Goal: Navigation & Orientation: Find specific page/section

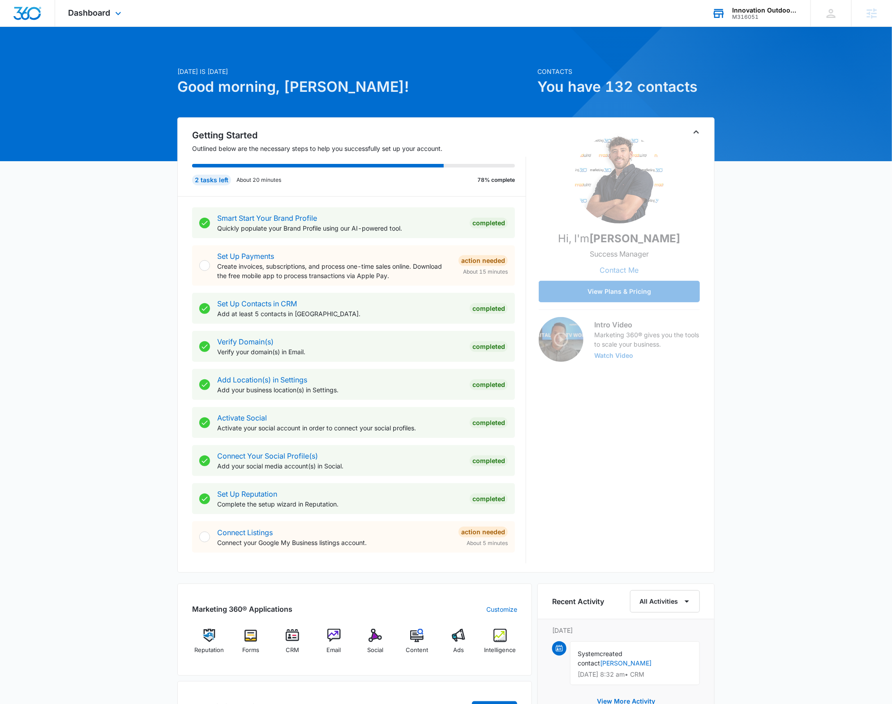
click at [750, 15] on div "M316051" at bounding box center [764, 17] width 65 height 6
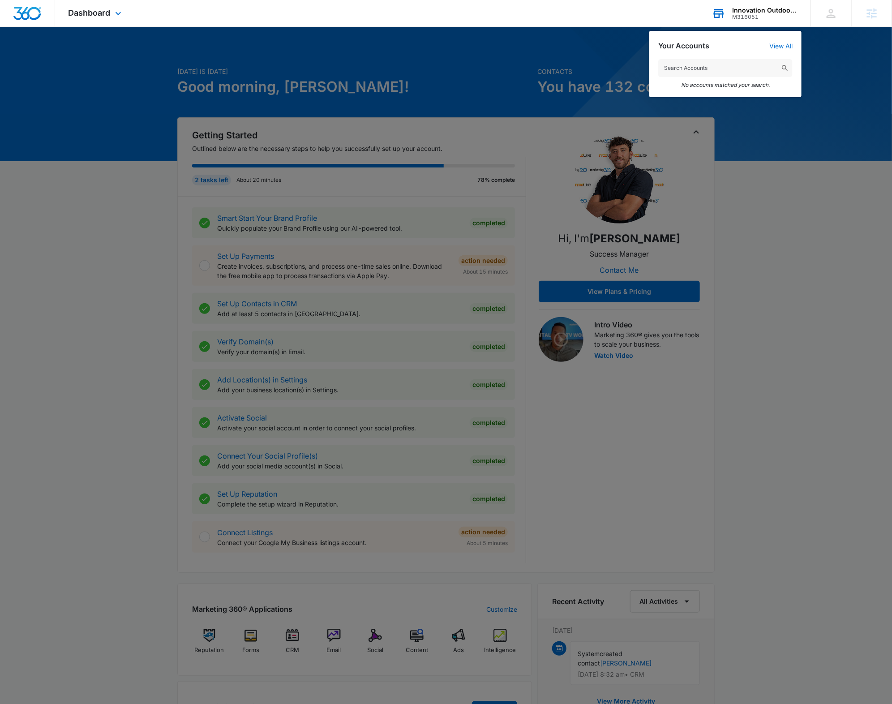
click at [724, 61] on input "text" at bounding box center [725, 68] width 134 height 18
type input "M330571"
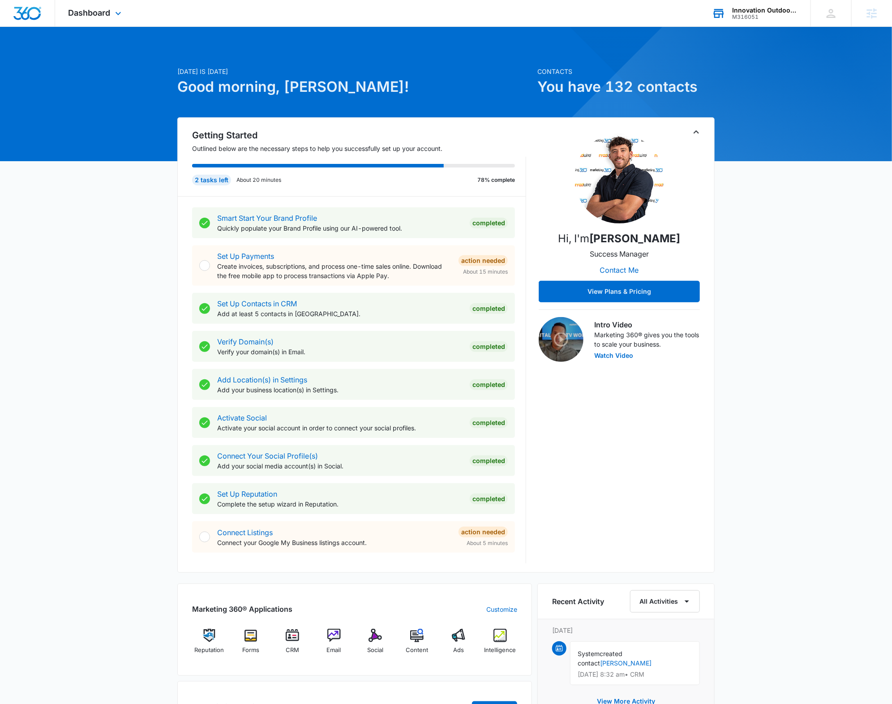
click at [739, 16] on div "M316051" at bounding box center [764, 17] width 65 height 6
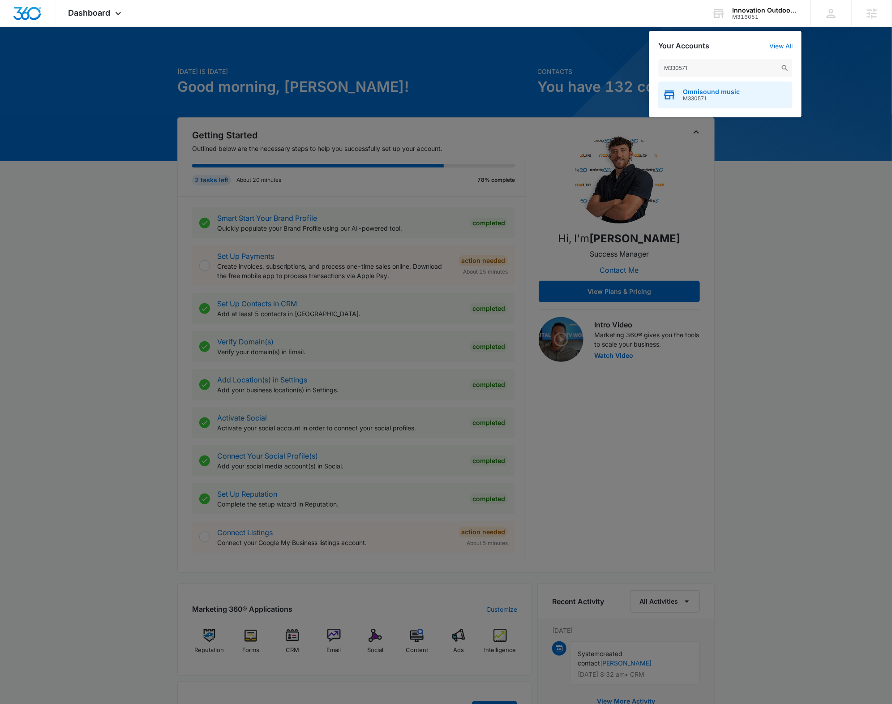
type input "M330571"
click at [709, 96] on span "M330571" at bounding box center [711, 98] width 57 height 6
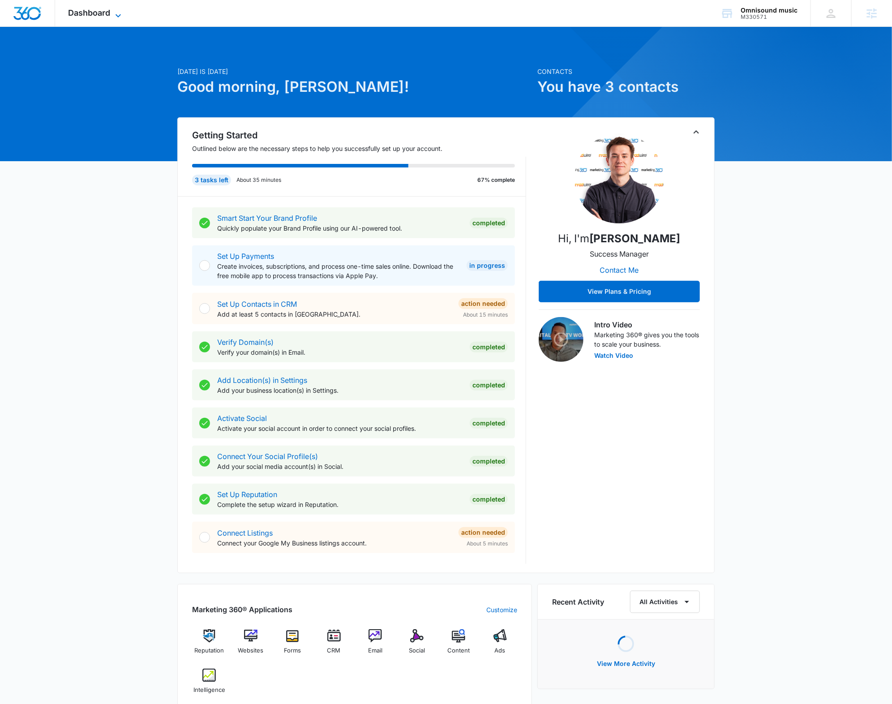
click at [104, 14] on span "Dashboard" at bounding box center [89, 12] width 42 height 9
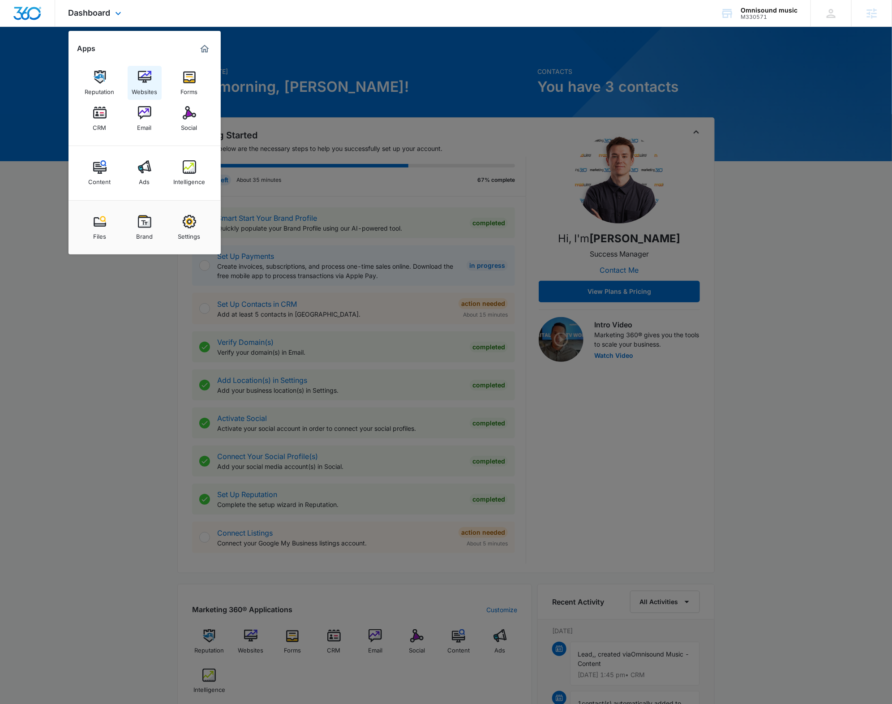
click at [140, 73] on img at bounding box center [144, 76] width 13 height 13
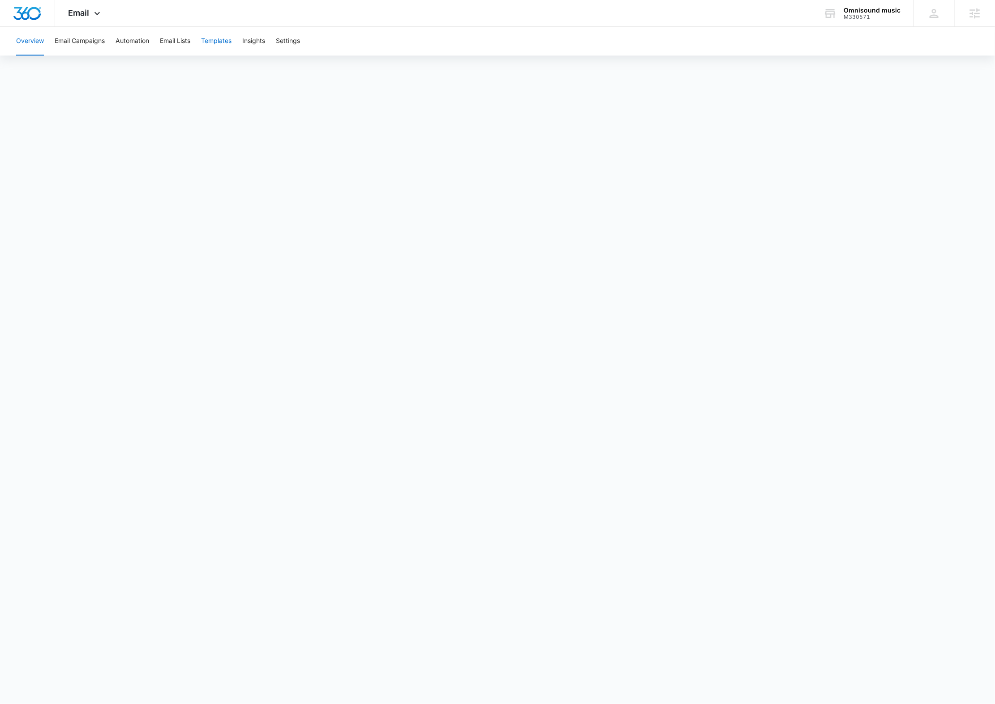
click at [215, 35] on button "Templates" at bounding box center [216, 41] width 30 height 29
click at [595, 37] on div "Overview Email Campaigns Automation Email Lists Templates Insights Settings" at bounding box center [497, 41] width 973 height 29
click at [111, 37] on div "Overview Email Campaigns Automation Email Lists Templates Insights Settings" at bounding box center [497, 41] width 973 height 29
click at [120, 37] on button "Automation" at bounding box center [132, 41] width 34 height 29
click at [93, 36] on button "Email Campaigns" at bounding box center [80, 41] width 50 height 29
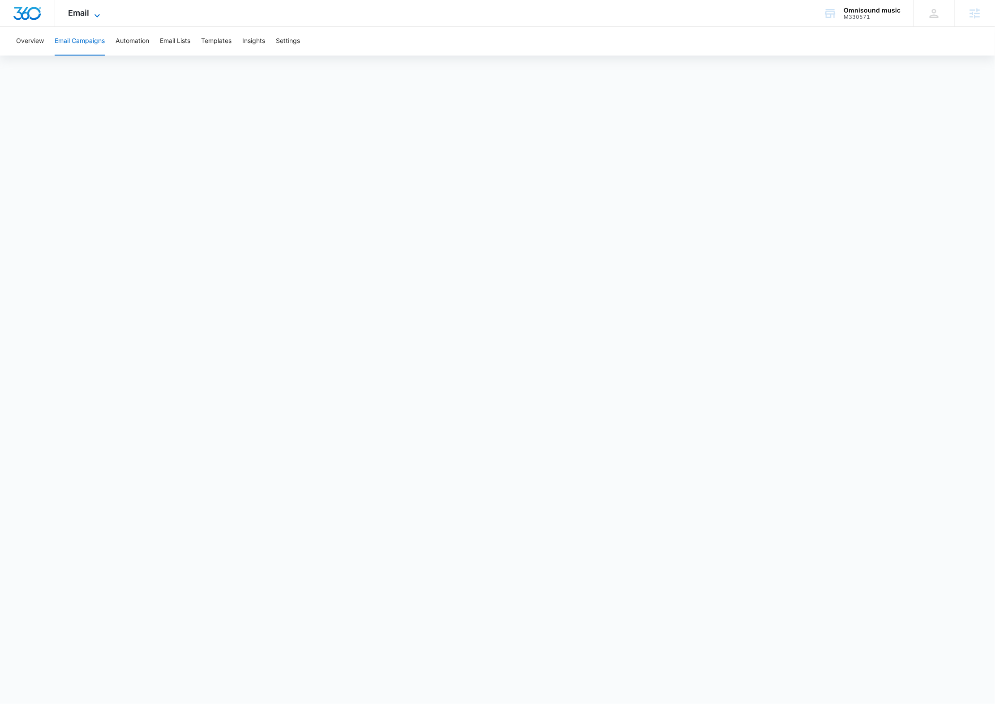
click at [75, 15] on span "Email" at bounding box center [78, 12] width 21 height 9
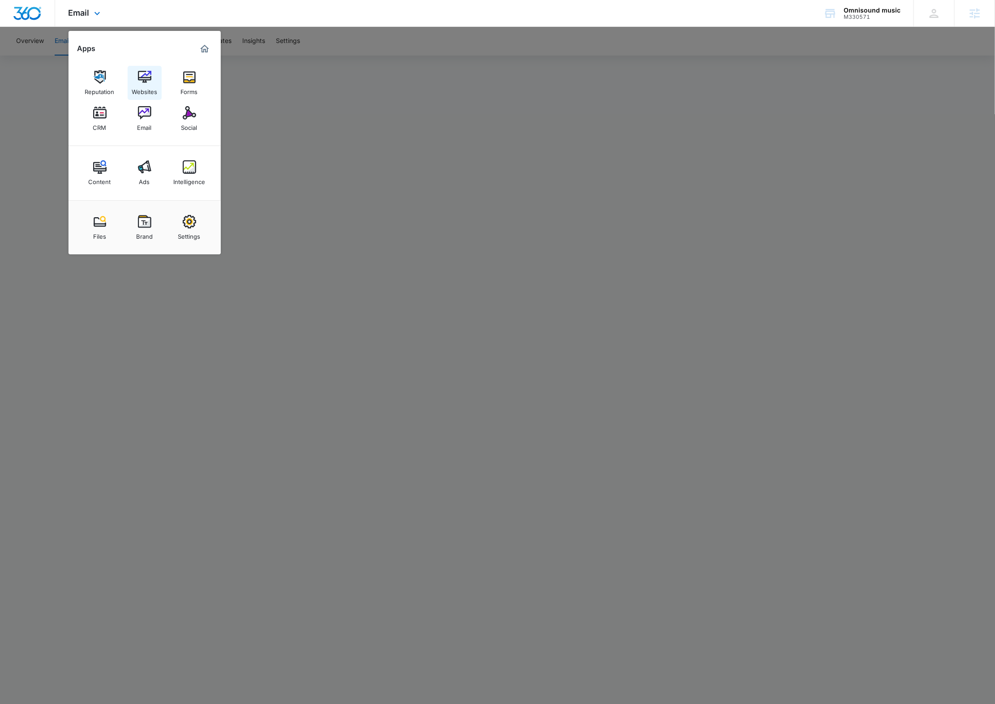
click at [144, 78] on img at bounding box center [144, 76] width 13 height 13
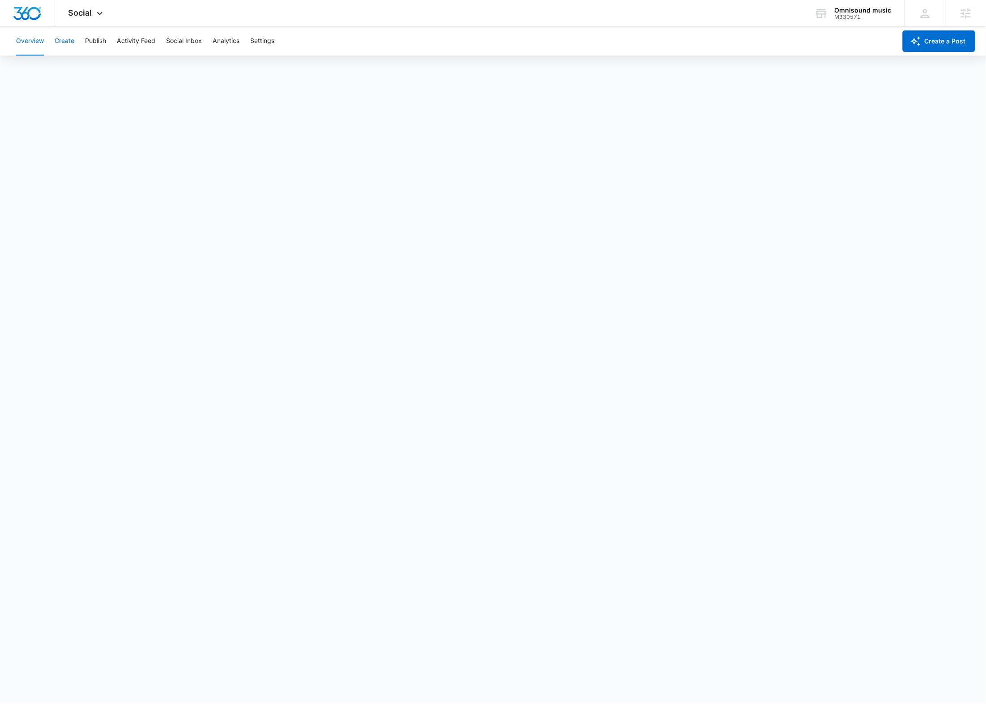
click at [72, 39] on button "Create" at bounding box center [65, 41] width 20 height 29
click at [101, 39] on button "Publish" at bounding box center [95, 41] width 21 height 29
click at [78, 64] on button "Schedules" at bounding box center [68, 68] width 30 height 25
click at [72, 40] on button "Create" at bounding box center [65, 41] width 20 height 29
